Goal: Task Accomplishment & Management: Use online tool/utility

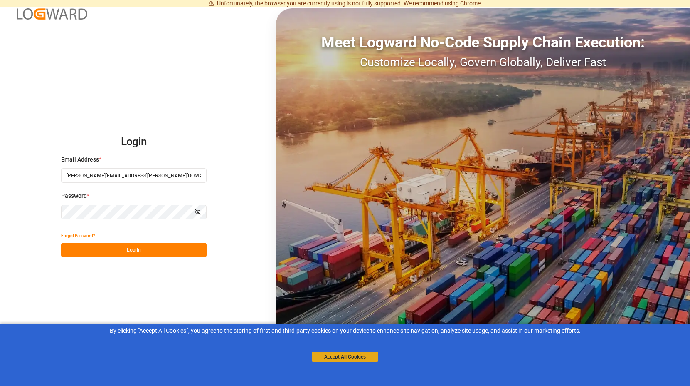
drag, startPoint x: 327, startPoint y: 360, endPoint x: 324, endPoint y: 354, distance: 6.1
click at [327, 359] on button "Accept All Cookies" at bounding box center [345, 356] width 67 height 10
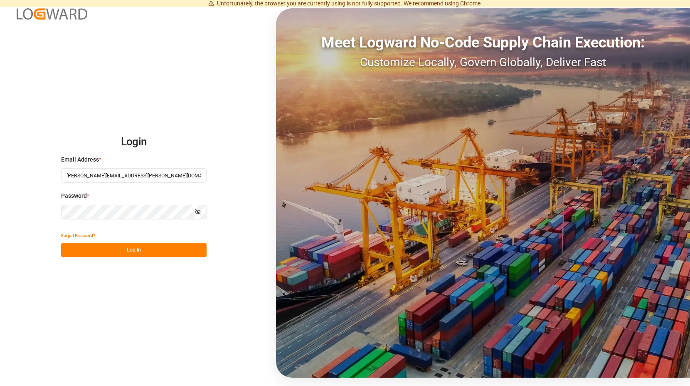
drag, startPoint x: 145, startPoint y: 252, endPoint x: 141, endPoint y: 240, distance: 13.4
click at [145, 252] on button "Log In" at bounding box center [134, 249] width 146 height 15
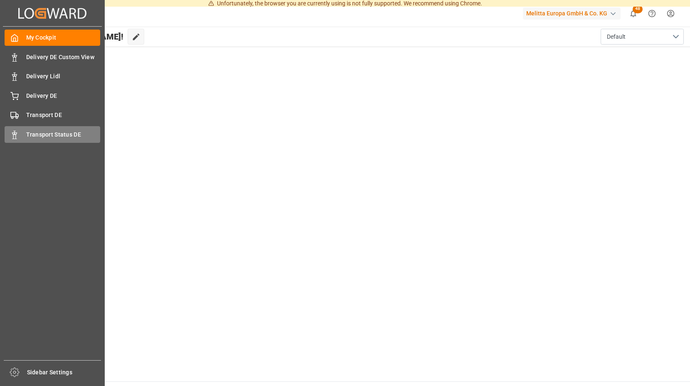
click at [22, 133] on div "Transport Status DE Transport Status DE" at bounding box center [53, 134] width 96 height 16
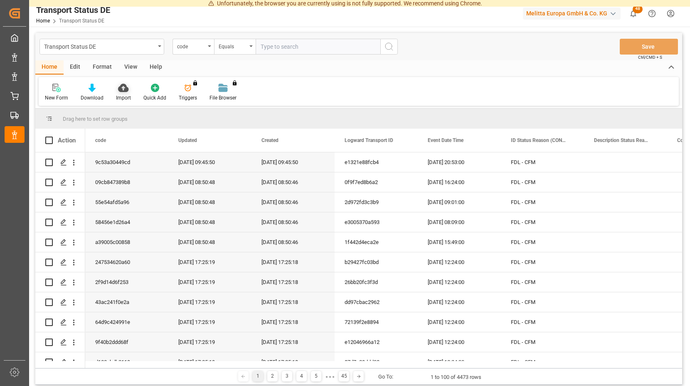
click at [119, 87] on div at bounding box center [123, 87] width 15 height 9
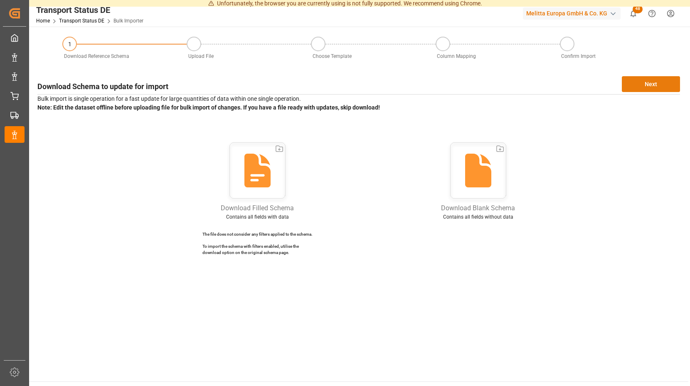
click at [634, 84] on button "Next" at bounding box center [651, 84] width 58 height 16
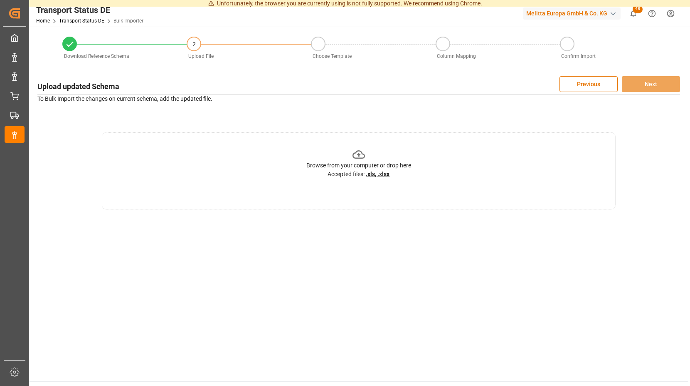
click at [359, 156] on icon at bounding box center [359, 154] width 13 height 8
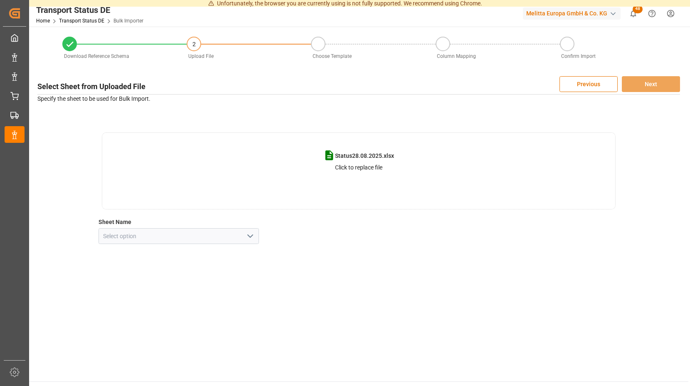
click at [254, 236] on icon "open menu" at bounding box center [250, 236] width 10 height 10
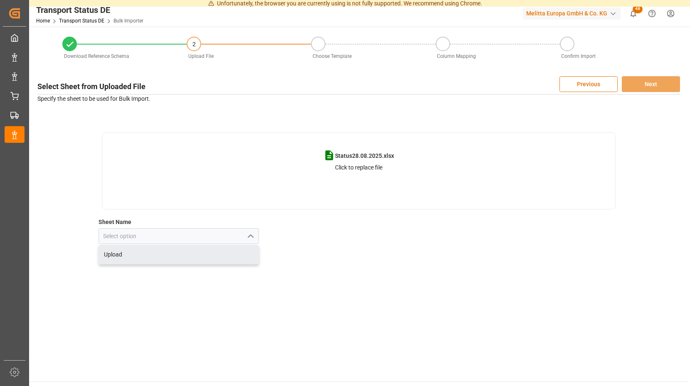
drag, startPoint x: 171, startPoint y: 251, endPoint x: 177, endPoint y: 250, distance: 5.5
click at [171, 251] on div "Upload" at bounding box center [179, 254] width 160 height 19
type input "Upload"
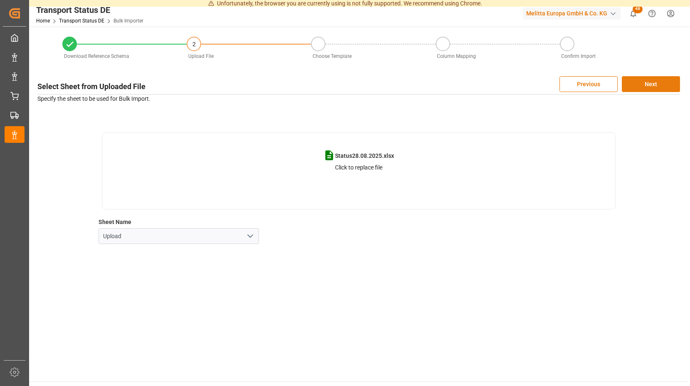
click at [659, 80] on button "Next" at bounding box center [651, 84] width 58 height 16
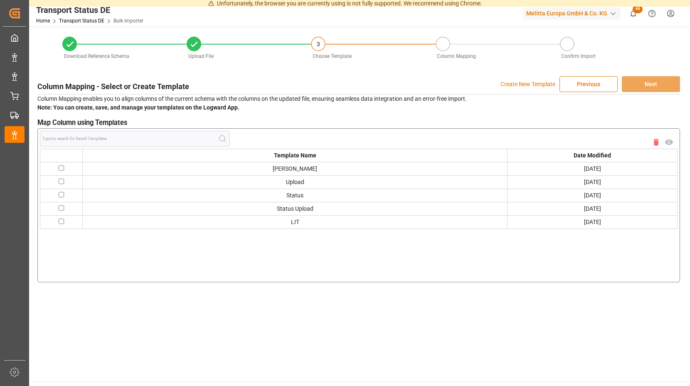
click at [61, 167] on input "checkbox" at bounding box center [61, 167] width 5 height 5
checkbox input "true"
click at [641, 83] on button "Next" at bounding box center [651, 84] width 58 height 16
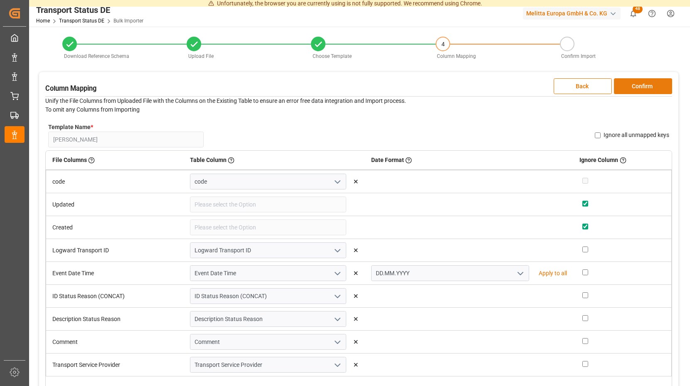
click at [638, 83] on button "Confirm" at bounding box center [643, 86] width 58 height 16
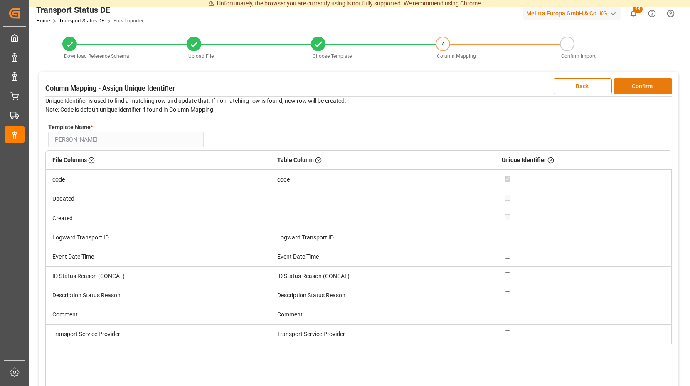
click at [637, 83] on button "Confirm" at bounding box center [643, 86] width 58 height 16
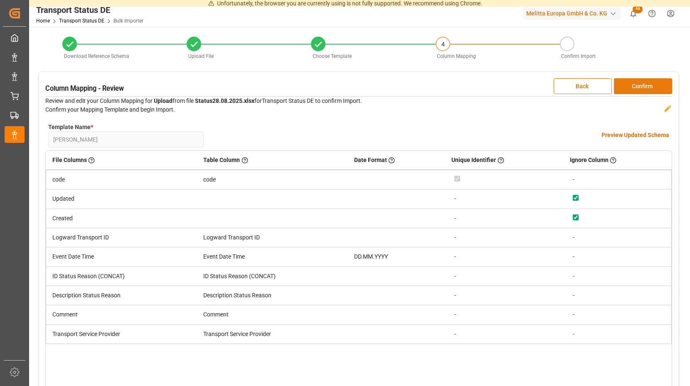
click at [637, 83] on button "Confirm" at bounding box center [643, 86] width 58 height 16
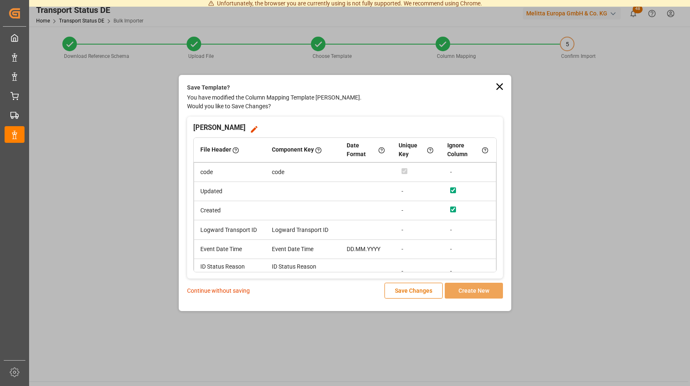
click at [225, 288] on p "Continue without saving" at bounding box center [218, 290] width 63 height 9
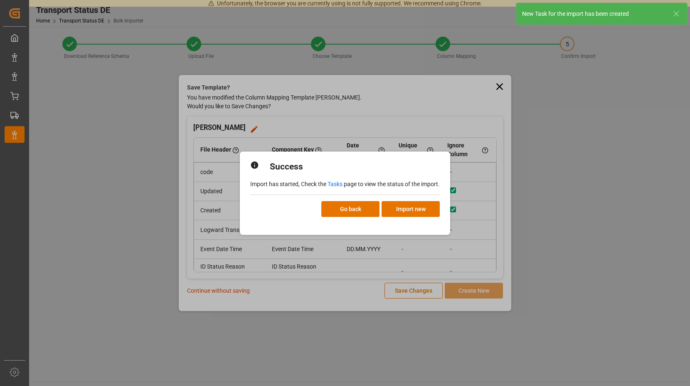
click at [333, 184] on link "Tasks" at bounding box center [335, 184] width 15 height 7
